Goal: Check status: Check status

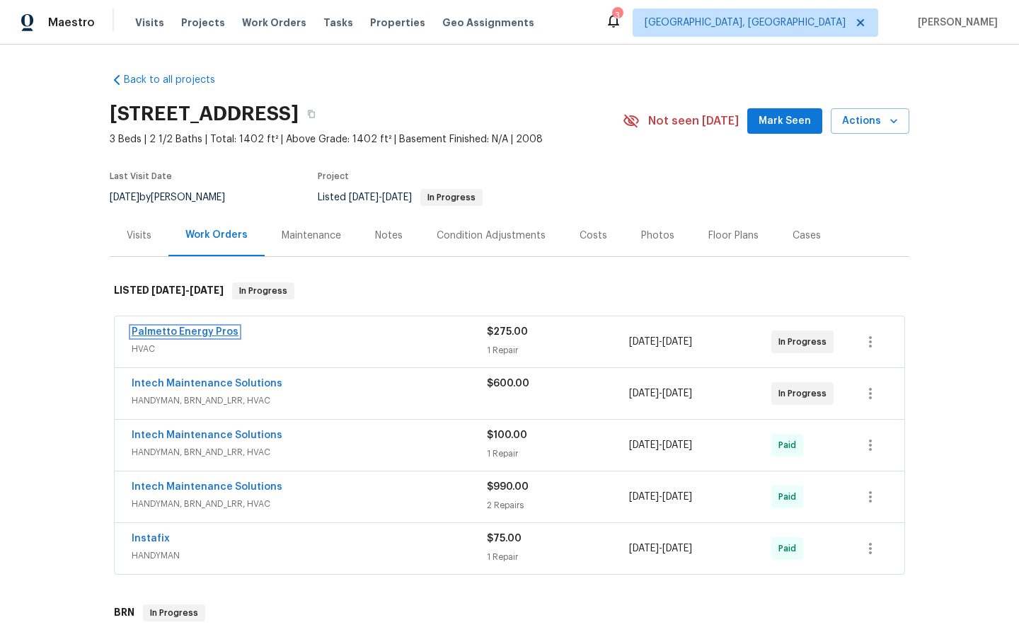
click at [191, 333] on link "Palmetto Energy Pros" at bounding box center [185, 332] width 107 height 10
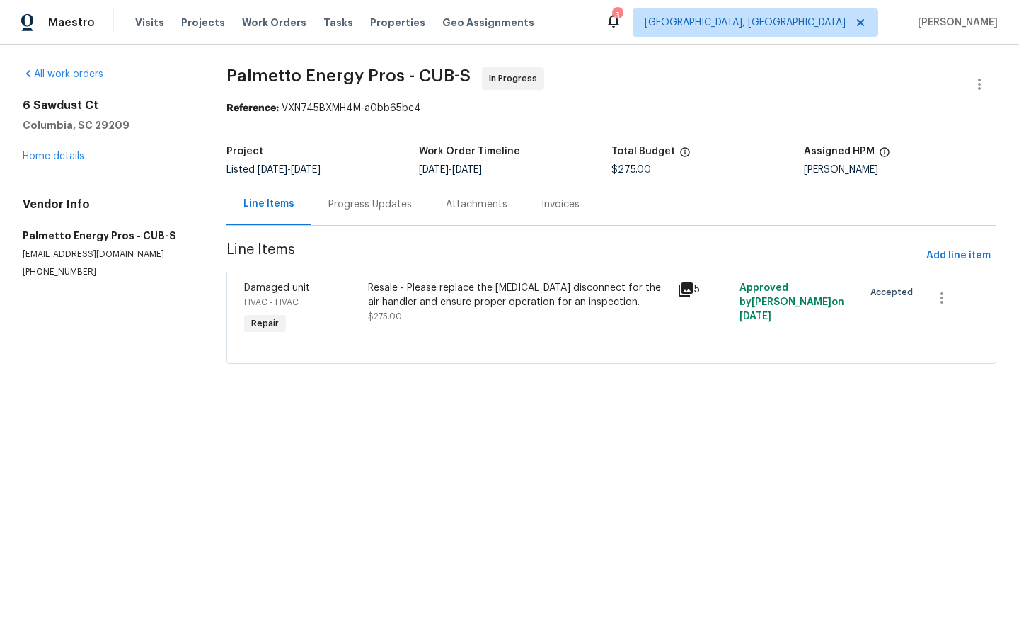
click at [499, 287] on div "Resale - Please replace the [MEDICAL_DATA] disconnect for the air handler and e…" at bounding box center [518, 295] width 301 height 28
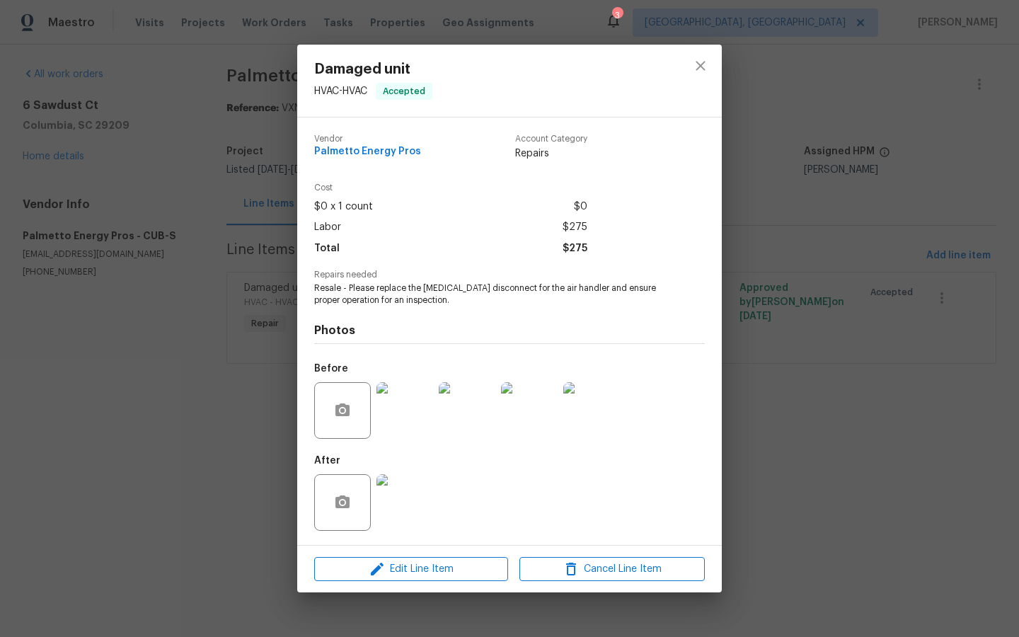
click at [839, 459] on div "Damaged unit HVAC - HVAC Accepted Vendor Palmetto Energy Pros Account Category …" at bounding box center [509, 318] width 1019 height 637
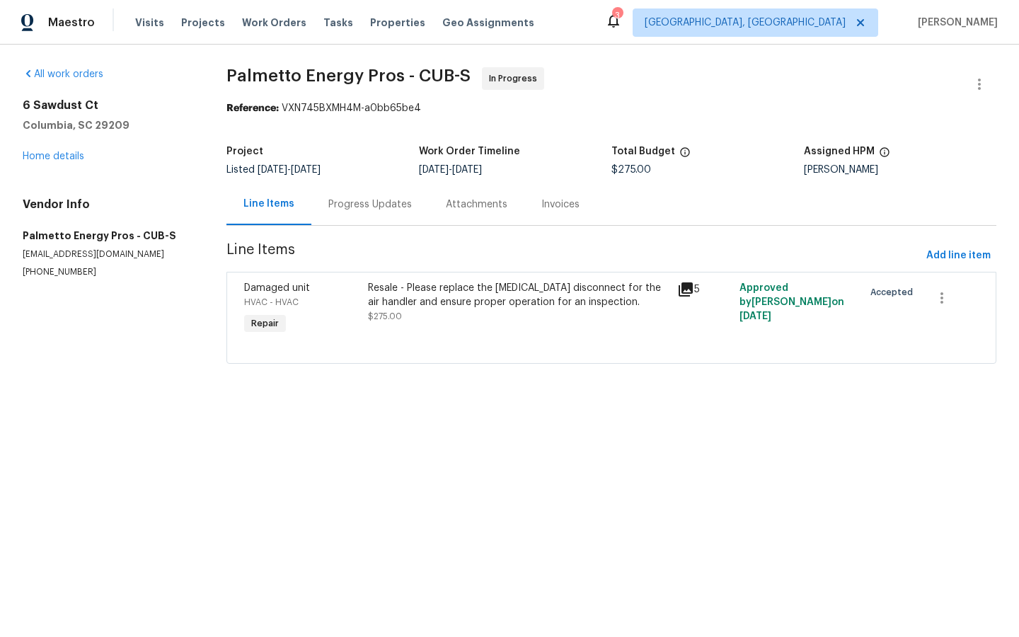
click at [361, 208] on div "Progress Updates" at bounding box center [370, 204] width 84 height 14
